Goal: Find specific page/section: Find specific page/section

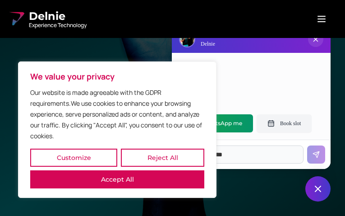
type input "**********"
